Goal: Information Seeking & Learning: Learn about a topic

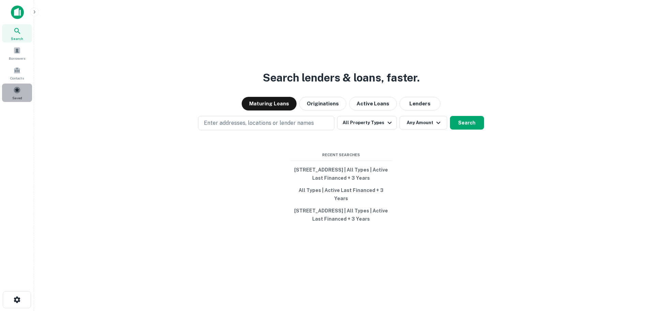
click at [19, 99] on span "Saved" at bounding box center [17, 97] width 10 height 5
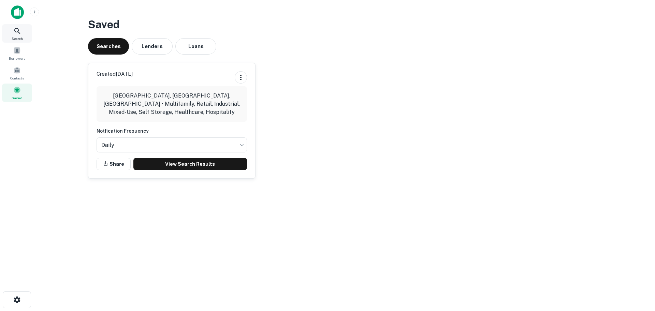
click at [24, 35] on div "Search" at bounding box center [17, 33] width 30 height 18
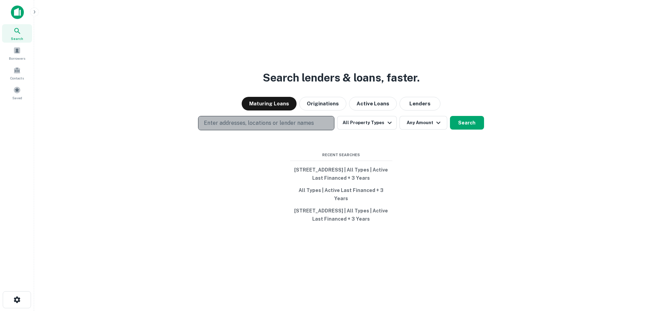
click at [281, 127] on p "Enter addresses, locations or lender names" at bounding box center [259, 123] width 110 height 8
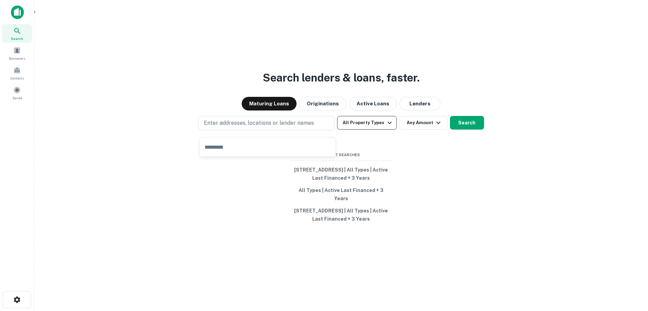
click at [361, 123] on button "All Property Types" at bounding box center [366, 123] width 59 height 14
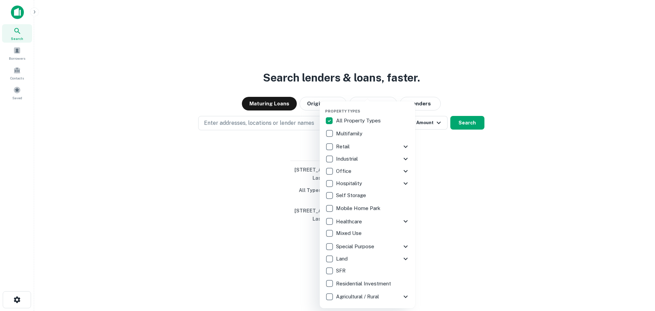
click at [329, 127] on div "All Property Types Multifamily Retail Storefront Auto Shop Bar Shopping Center …" at bounding box center [367, 209] width 85 height 188
click at [234, 89] on div at bounding box center [327, 155] width 655 height 311
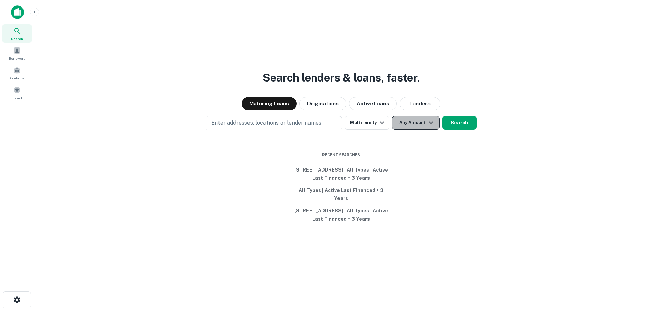
click at [423, 130] on button "Any Amount" at bounding box center [416, 123] width 48 height 14
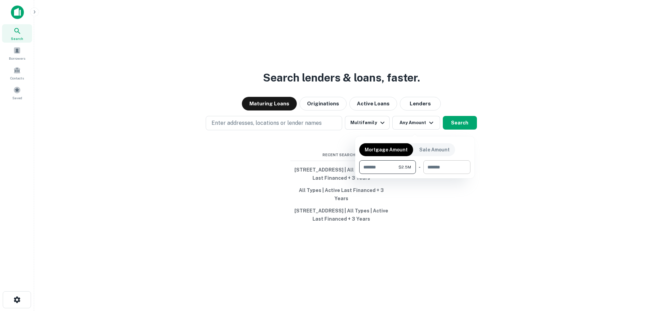
type input "*******"
click at [449, 170] on input "number" at bounding box center [444, 167] width 42 height 14
type input "*"
type input "********"
click at [467, 128] on div at bounding box center [327, 155] width 655 height 311
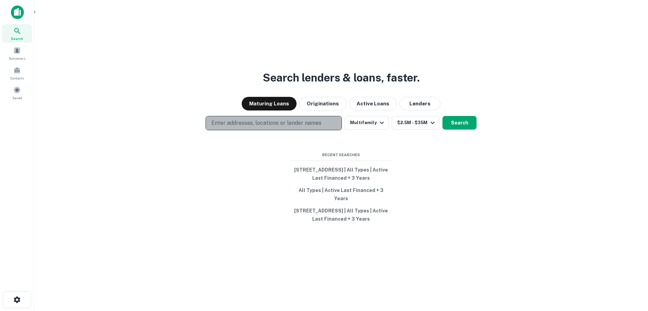
click at [332, 127] on button "Enter addresses, locations or lender names" at bounding box center [274, 123] width 136 height 14
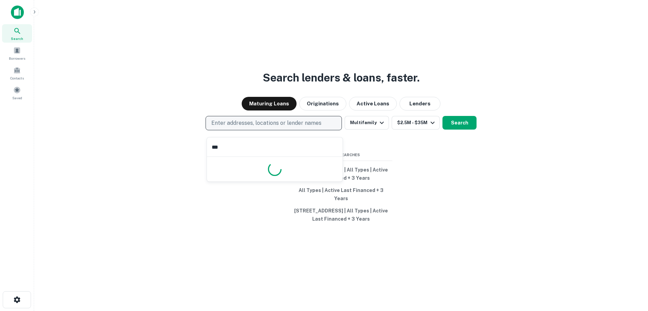
type input "****"
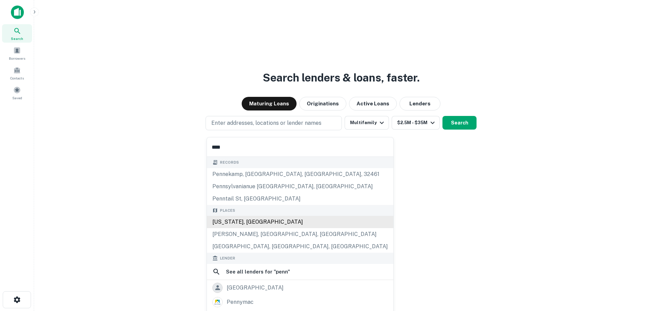
click at [265, 221] on div "Pennsylvania, USA" at bounding box center [300, 222] width 187 height 12
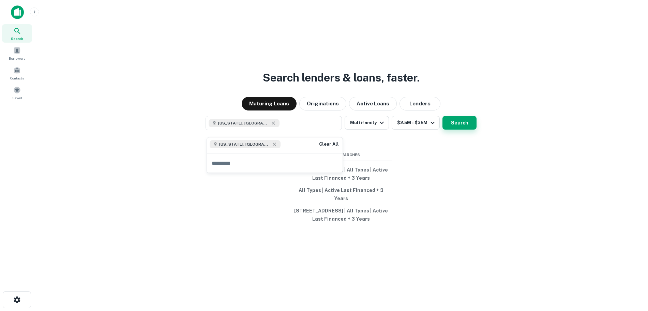
click at [465, 127] on button "Search" at bounding box center [460, 123] width 34 height 14
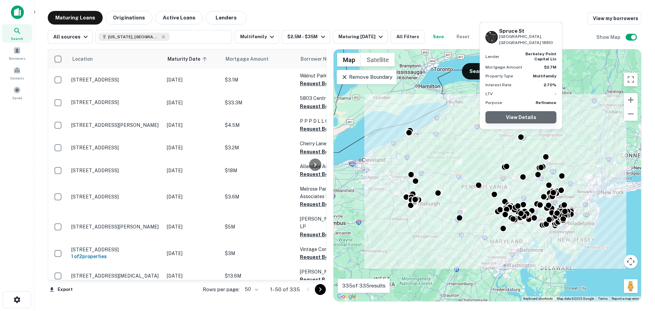
click at [518, 118] on link "View Details" at bounding box center [520, 117] width 71 height 12
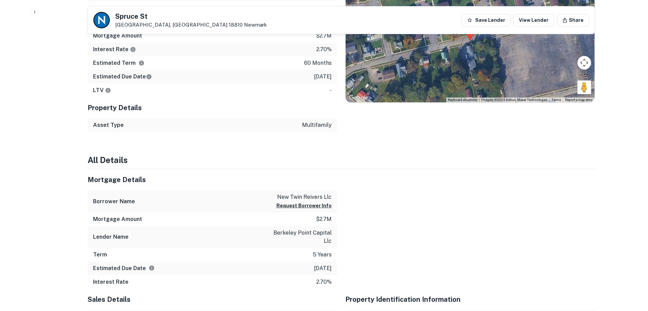
scroll to position [371, 0]
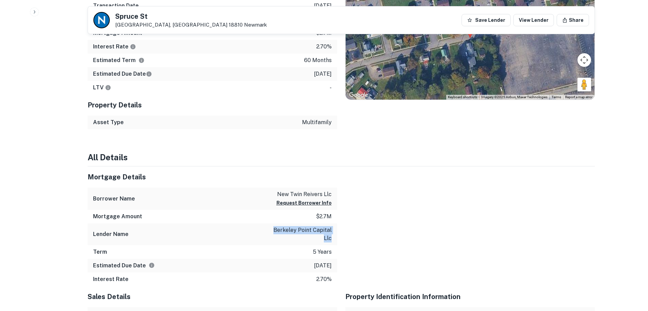
drag, startPoint x: 274, startPoint y: 231, endPoint x: 336, endPoint y: 240, distance: 62.7
click at [336, 240] on div "Lender Name berkeley point capital llc" at bounding box center [213, 234] width 250 height 22
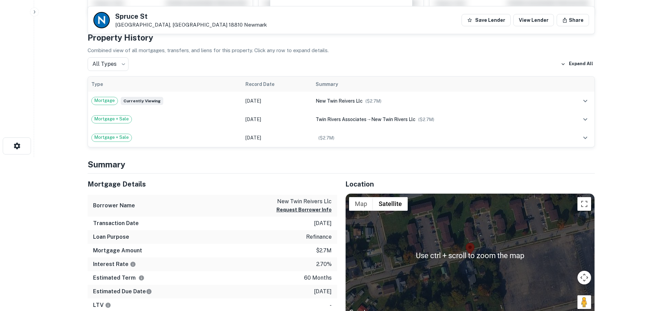
scroll to position [151, 0]
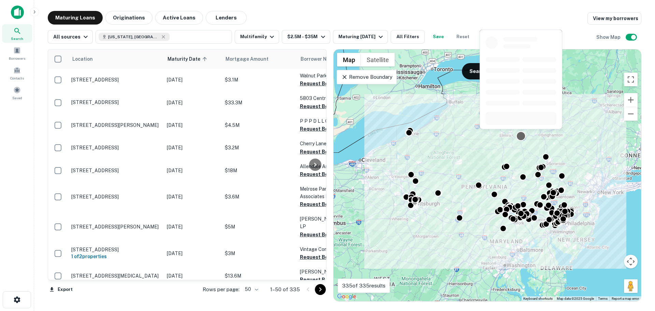
click at [520, 136] on div at bounding box center [521, 136] width 10 height 10
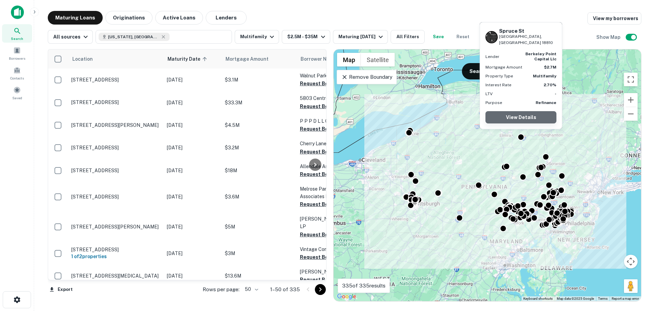
click at [526, 118] on link "View Details" at bounding box center [520, 117] width 71 height 12
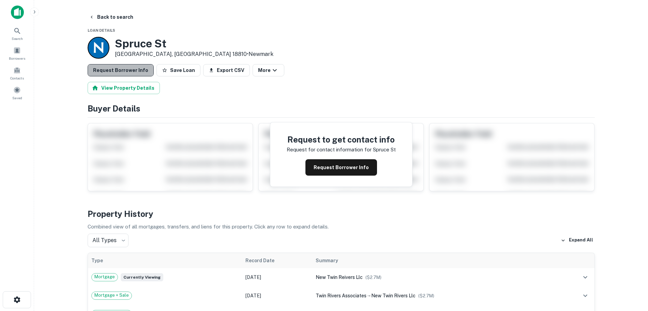
click at [142, 69] on button "Request Borrower Info" at bounding box center [121, 70] width 66 height 12
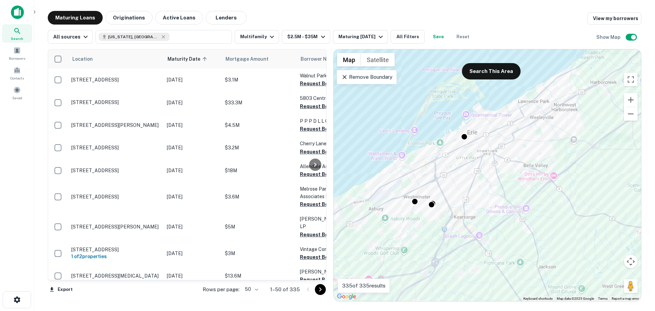
drag, startPoint x: 403, startPoint y: 184, endPoint x: 472, endPoint y: 172, distance: 69.3
click at [472, 172] on div "To activate drag with keyboard, press Alt + Enter. Once in keyboard drag state,…" at bounding box center [487, 175] width 307 height 252
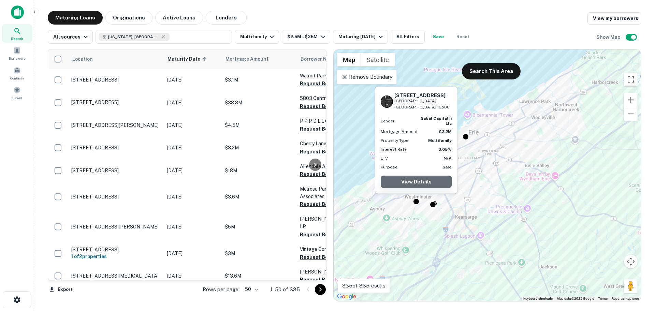
click at [412, 179] on link "View Details" at bounding box center [416, 182] width 71 height 12
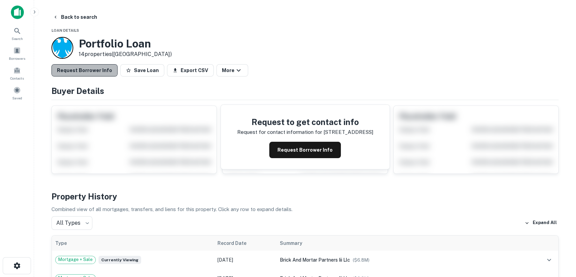
click at [96, 72] on button "Request Borrower Info" at bounding box center [85, 70] width 66 height 12
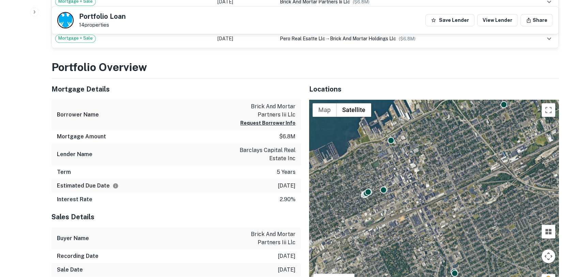
scroll to position [439, 0]
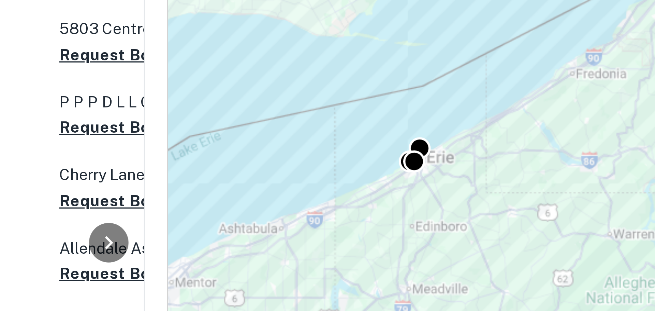
drag, startPoint x: 480, startPoint y: 89, endPoint x: 415, endPoint y: 123, distance: 73.5
click at [415, 123] on div "To activate drag with keyboard, press Alt + Enter. Once in keyboard drag state,…" at bounding box center [487, 175] width 307 height 252
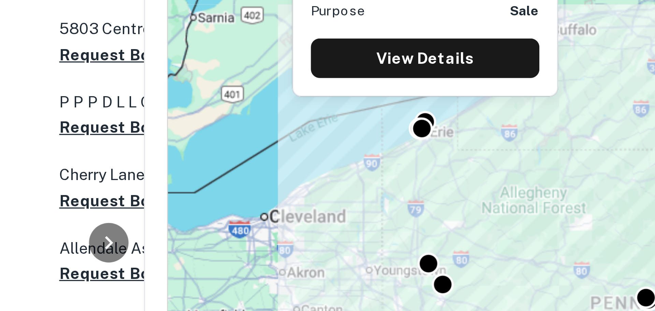
drag, startPoint x: 415, startPoint y: 123, endPoint x: 396, endPoint y: 126, distance: 19.4
click at [396, 126] on body "Search Borrowers Contacts Saved Maturing Loans Originations Active Loans Lender…" at bounding box center [327, 155] width 655 height 311
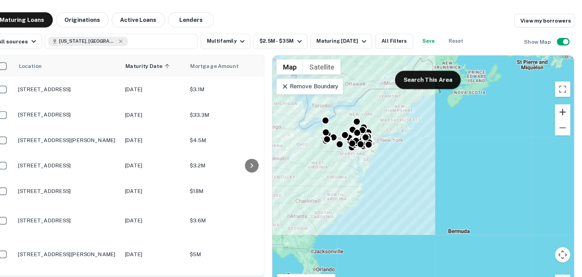
click at [560, 99] on button "Zoom in" at bounding box center [558, 100] width 14 height 14
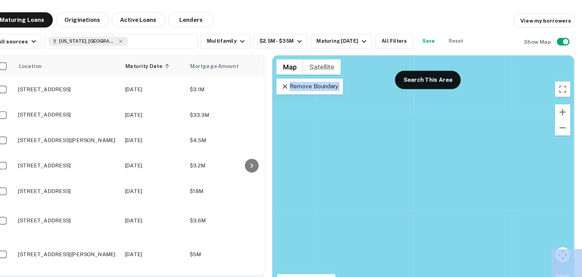
drag, startPoint x: 364, startPoint y: 106, endPoint x: 575, endPoint y: 263, distance: 262.4
click at [575, 263] on div "Maturing Loans Originations Active Loans Lenders View my borrowers All sources …" at bounding box center [308, 139] width 537 height 256
click at [557, 112] on button "Zoom out" at bounding box center [558, 114] width 14 height 14
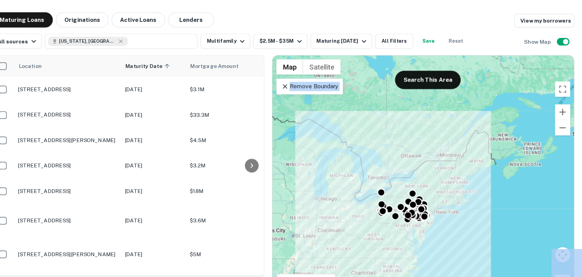
drag, startPoint x: 357, startPoint y: 118, endPoint x: 387, endPoint y: 168, distance: 58.6
click at [387, 168] on div "To activate drag with keyboard, press Alt + Enter. Once in keyboard drag state,…" at bounding box center [433, 157] width 269 height 217
click at [403, 172] on div "To activate drag with keyboard, press Alt + Enter. Once in keyboard drag state,…" at bounding box center [433, 157] width 269 height 217
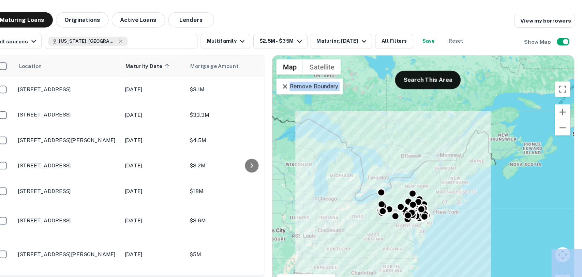
click at [403, 172] on div "To activate drag with keyboard, press Alt + Enter. Once in keyboard drag state,…" at bounding box center [433, 157] width 269 height 217
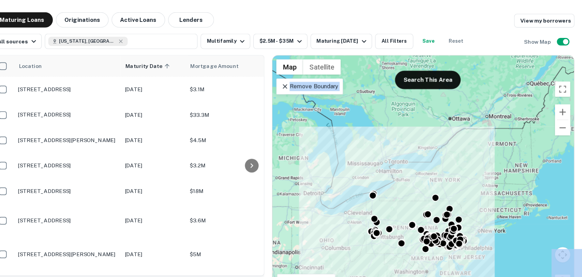
click at [403, 172] on div "To activate drag with keyboard, press Alt + Enter. Once in keyboard drag state,…" at bounding box center [433, 157] width 269 height 217
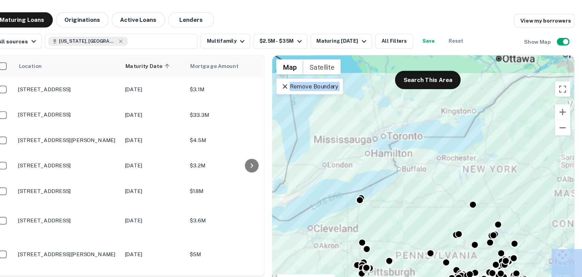
click at [403, 172] on div "To activate drag with keyboard, press Alt + Enter. Once in keyboard drag state,…" at bounding box center [433, 157] width 269 height 217
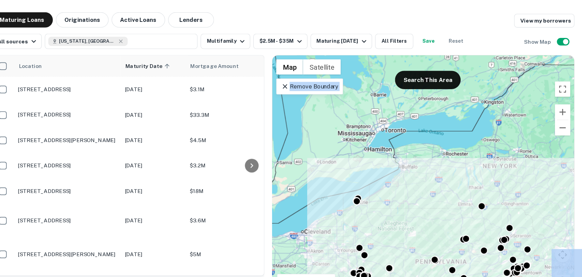
click at [403, 172] on div "To activate drag with keyboard, press Alt + Enter. Once in keyboard drag state,…" at bounding box center [433, 157] width 269 height 217
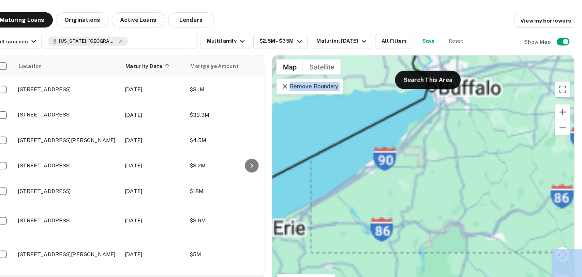
click at [403, 172] on div "To activate drag with keyboard, press Alt + Enter. Once in keyboard drag state,…" at bounding box center [433, 157] width 269 height 217
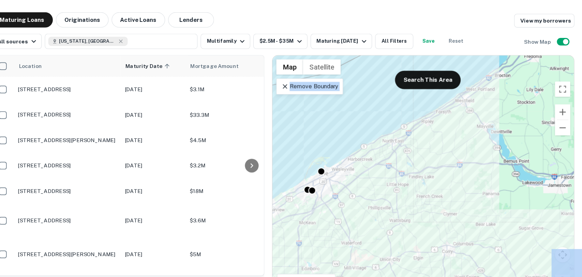
drag, startPoint x: 351, startPoint y: 171, endPoint x: 518, endPoint y: 89, distance: 186.7
click at [518, 89] on div "To activate drag with keyboard, press Alt + Enter. Once in keyboard drag state,…" at bounding box center [433, 157] width 269 height 217
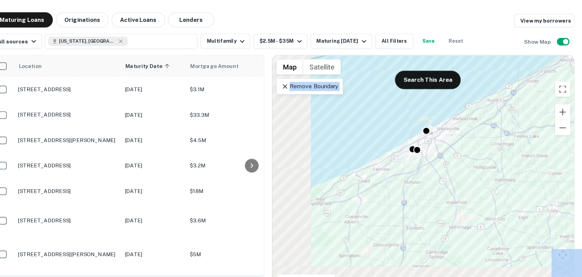
drag, startPoint x: 370, startPoint y: 192, endPoint x: 467, endPoint y: 154, distance: 103.7
click at [467, 154] on div "To activate drag with keyboard, press Alt + Enter. Once in keyboard drag state,…" at bounding box center [433, 157] width 269 height 217
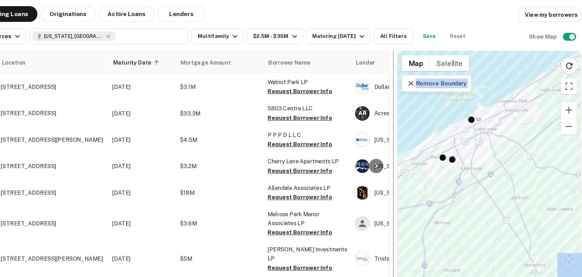
drag, startPoint x: 293, startPoint y: 114, endPoint x: 406, endPoint y: 146, distance: 117.3
click at [406, 146] on div at bounding box center [407, 158] width 7 height 218
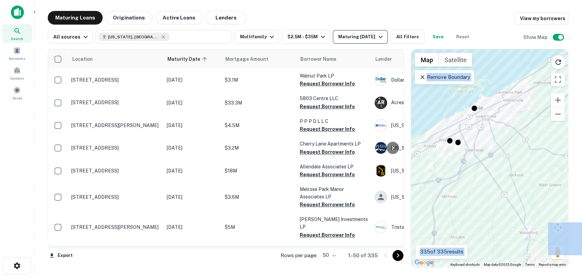
click at [333, 40] on button "Maturing In 1 Year" at bounding box center [360, 37] width 55 height 14
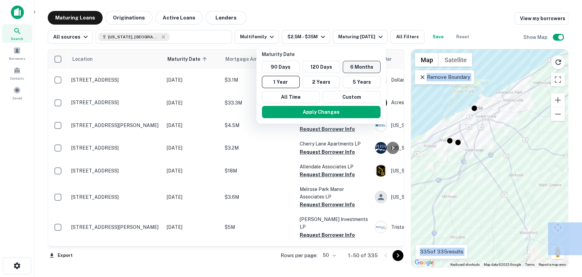
click at [352, 66] on button "6 Months" at bounding box center [362, 67] width 38 height 12
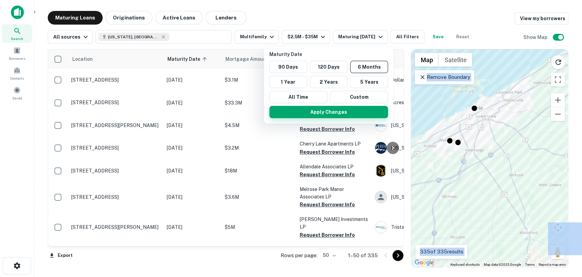
click at [325, 113] on button "Apply Changes" at bounding box center [328, 112] width 119 height 12
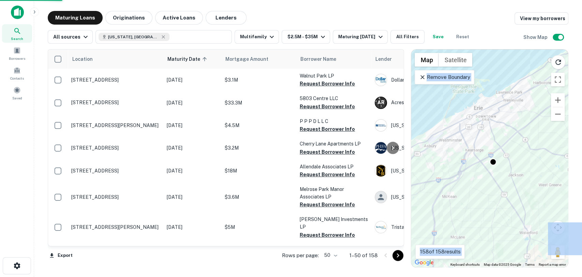
click at [207, 59] on span "Maturity Date sorted ascending" at bounding box center [188, 59] width 42 height 8
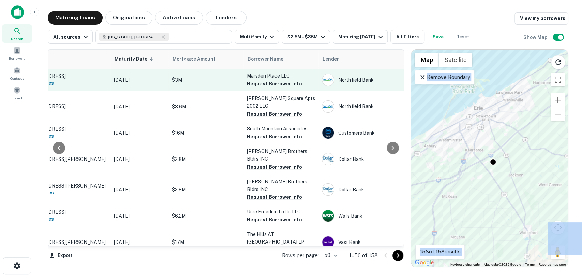
scroll to position [0, 53]
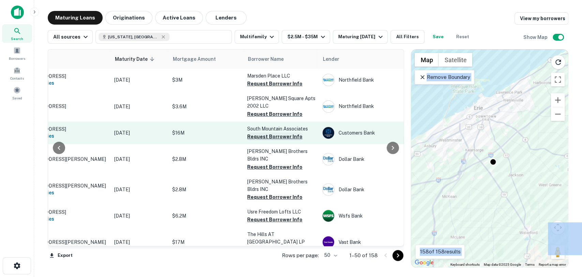
click at [261, 133] on button "Request Borrower Info" at bounding box center [274, 136] width 55 height 8
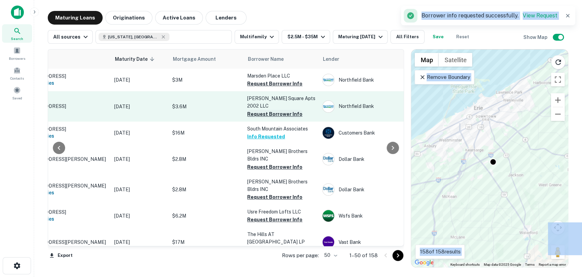
click at [265, 111] on button "Request Borrower Info" at bounding box center [274, 114] width 55 height 8
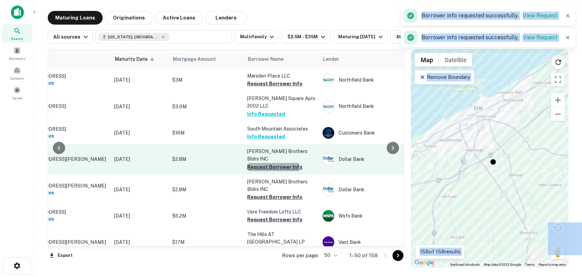
click at [261, 163] on button "Request Borrower Info" at bounding box center [274, 167] width 55 height 8
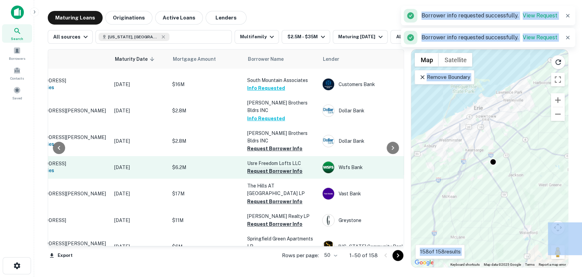
scroll to position [49, 53]
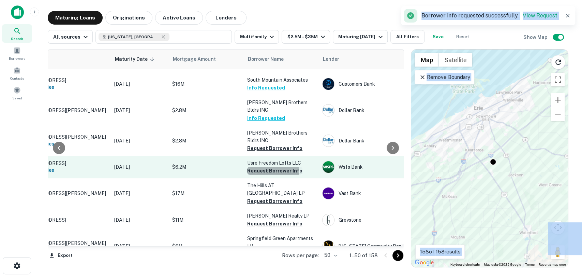
click at [253, 166] on button "Request Borrower Info" at bounding box center [274, 170] width 55 height 8
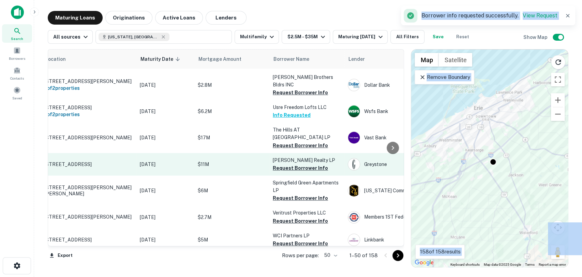
scroll to position [104, 0]
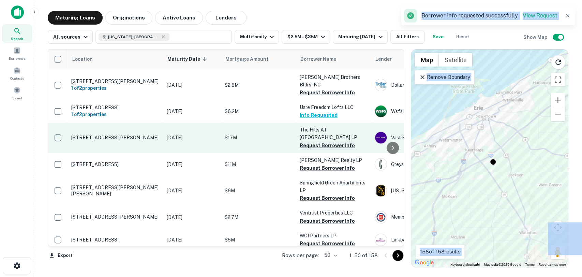
click at [300, 141] on button "Request Borrower Info" at bounding box center [327, 145] width 55 height 8
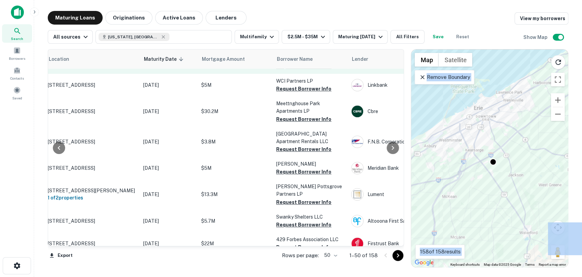
scroll to position [259, 78]
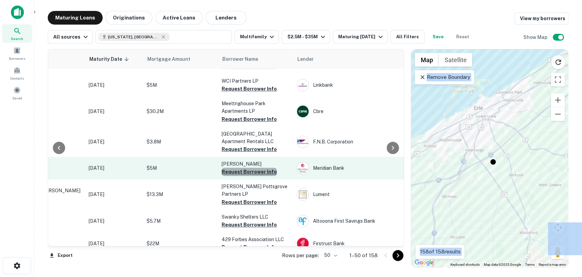
click at [256, 167] on button "Request Borrower Info" at bounding box center [249, 171] width 55 height 8
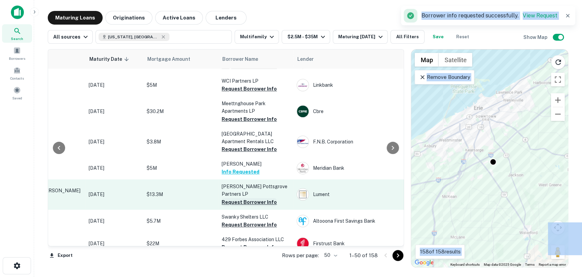
click at [252, 198] on button "Request Borrower Info" at bounding box center [249, 202] width 55 height 8
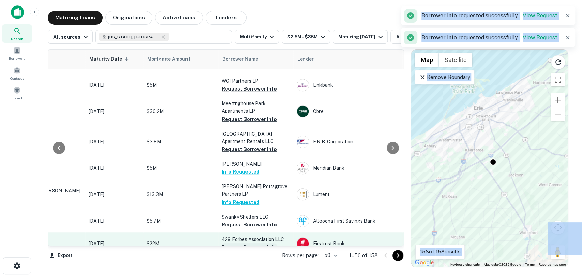
click at [253, 243] on button "Request Borrower Info" at bounding box center [249, 247] width 55 height 8
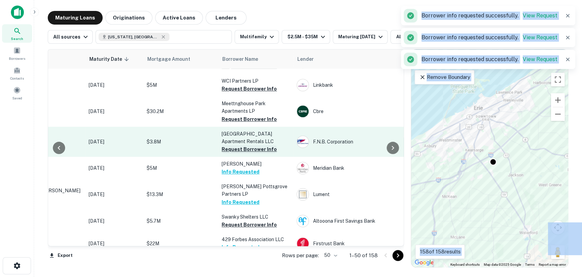
click at [263, 145] on button "Request Borrower Info" at bounding box center [249, 149] width 55 height 8
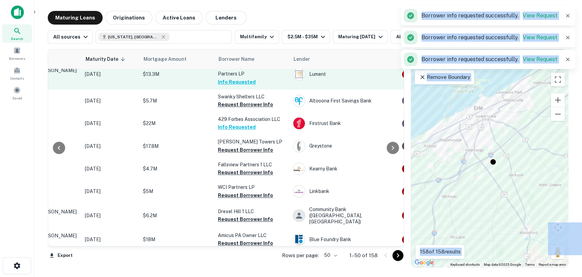
scroll to position [378, 99]
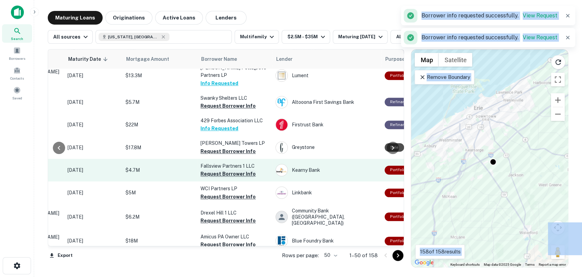
click at [246, 170] on button "Request Borrower Info" at bounding box center [228, 174] width 55 height 8
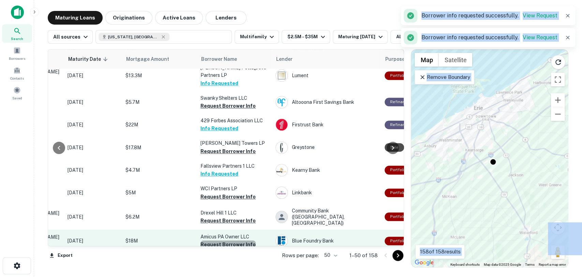
click at [244, 240] on button "Request Borrower Info" at bounding box center [228, 244] width 55 height 8
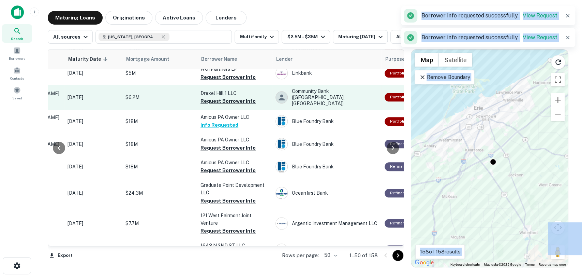
scroll to position [499, 99]
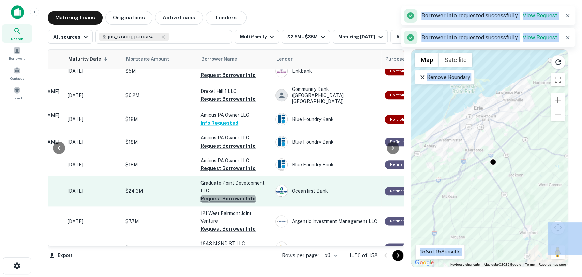
click at [243, 194] on button "Request Borrower Info" at bounding box center [228, 198] width 55 height 8
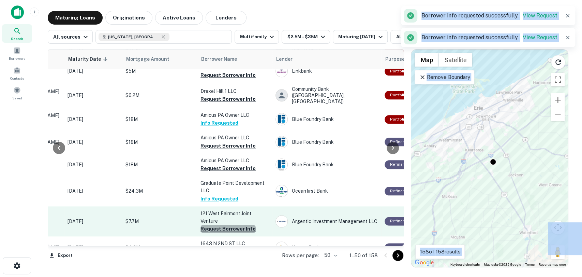
click at [245, 224] on button "Request Borrower Info" at bounding box center [228, 228] width 55 height 8
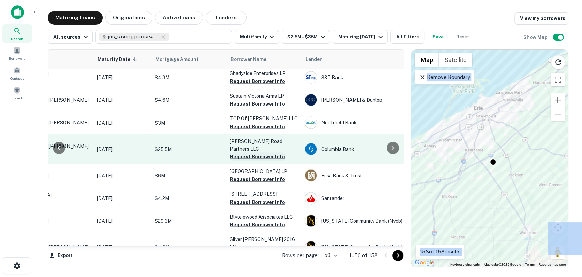
scroll to position [874, 70]
click at [245, 152] on button "Request Borrower Info" at bounding box center [257, 156] width 55 height 8
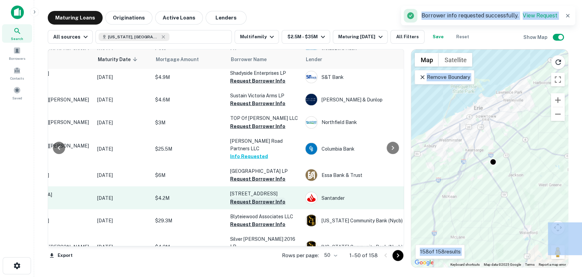
click at [241, 197] on button "Request Borrower Info" at bounding box center [257, 201] width 55 height 8
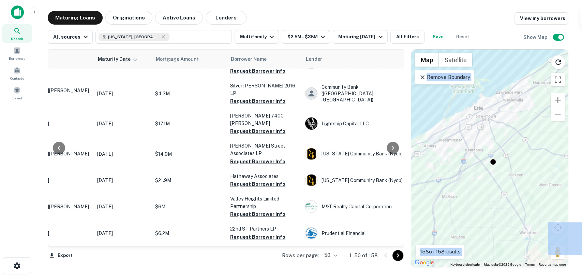
scroll to position [1057, 70]
click at [250, 263] on button "Request Borrower Info" at bounding box center [257, 267] width 55 height 8
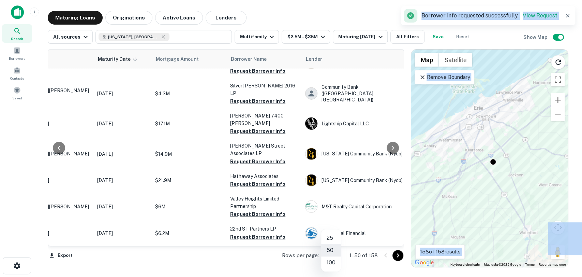
click at [336, 254] on body "Search Borrowers Contacts Saved Maturing Loans Originations Active Loans Lender…" at bounding box center [291, 138] width 582 height 277
click at [333, 263] on li "100" at bounding box center [331, 262] width 20 height 12
type input "***"
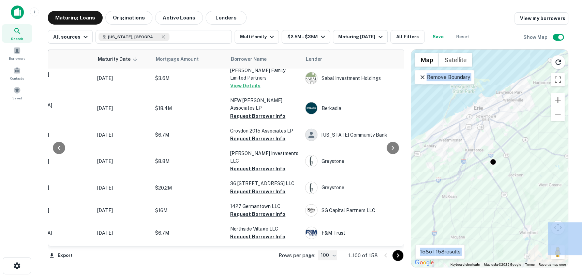
scroll to position [1239, 70]
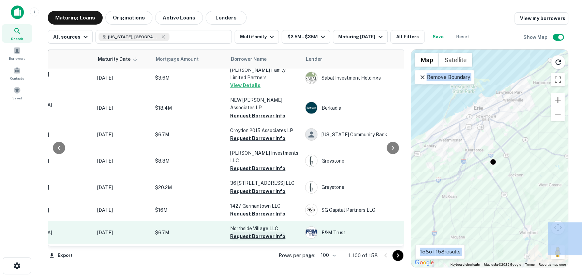
click at [268, 232] on button "Request Borrower Info" at bounding box center [257, 236] width 55 height 8
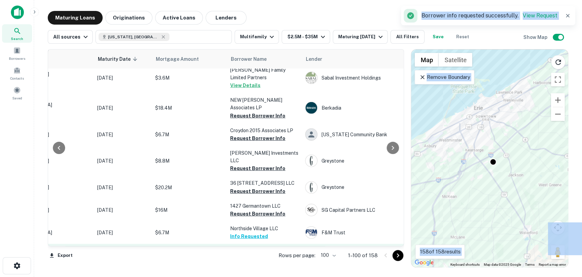
click at [268, 255] on button "Request Borrower Info" at bounding box center [257, 259] width 55 height 8
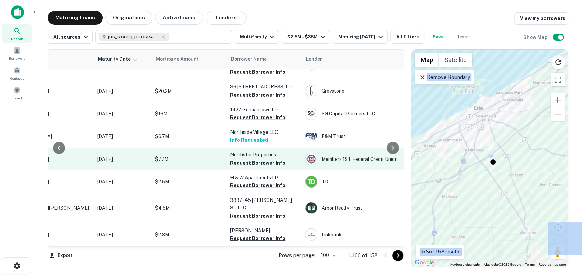
scroll to position [1336, 70]
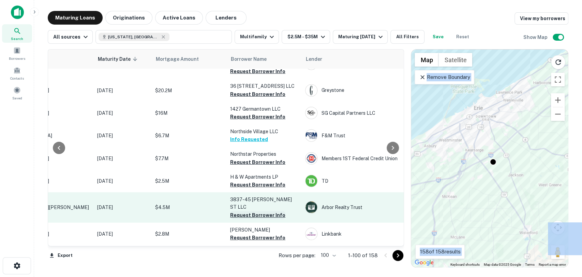
click at [267, 211] on button "Request Borrower Info" at bounding box center [257, 215] width 55 height 8
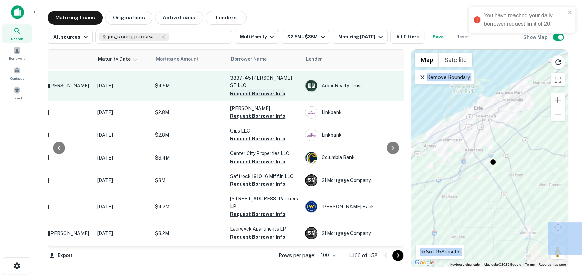
scroll to position [1459, 70]
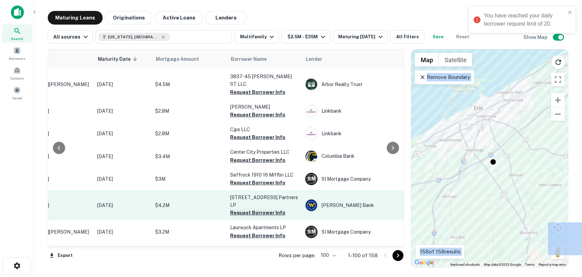
click at [267, 208] on button "Request Borrower Info" at bounding box center [257, 212] width 55 height 8
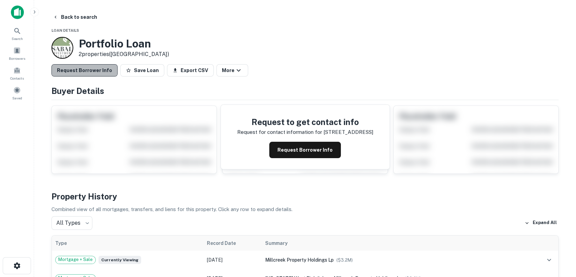
click at [98, 70] on button "Request Borrower Info" at bounding box center [85, 70] width 66 height 12
